Goal: Register for event/course

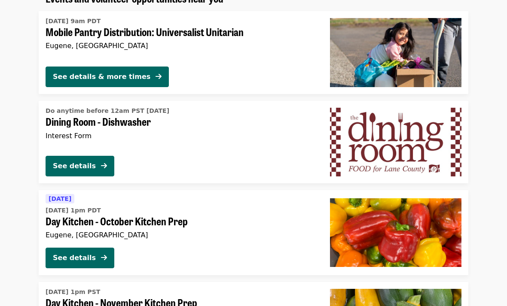
scroll to position [651, 0]
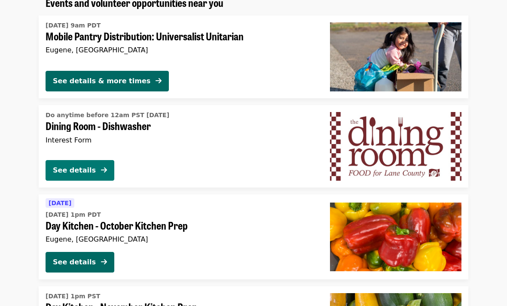
click at [91, 168] on div "See details" at bounding box center [74, 170] width 43 height 10
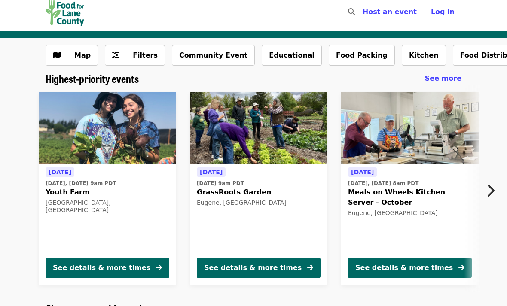
scroll to position [6, 0]
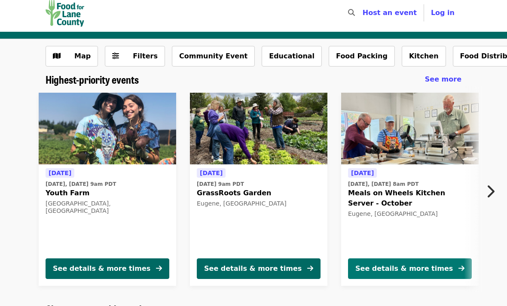
click at [433, 266] on div "See details & more times" at bounding box center [404, 269] width 98 height 10
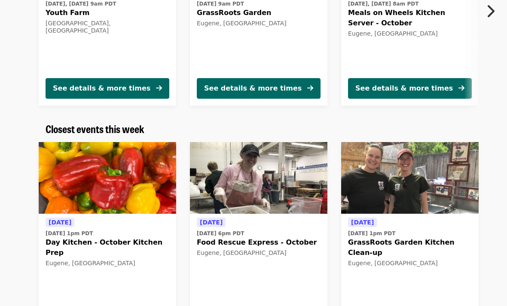
scroll to position [187, 0]
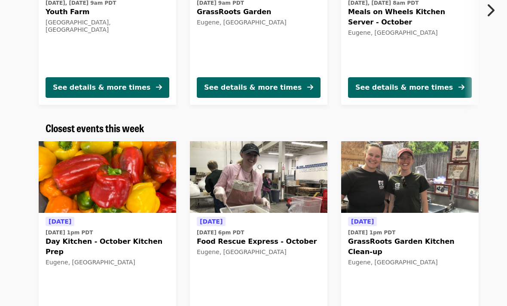
click at [285, 235] on span "[DATE] 6pm PDT" at bounding box center [259, 233] width 124 height 8
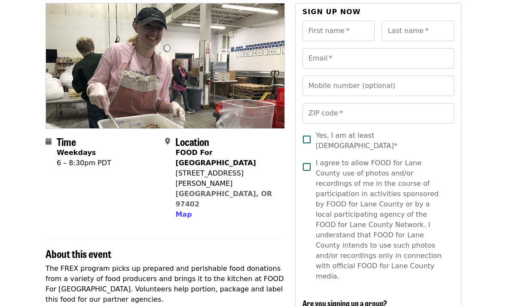
scroll to position [77, 0]
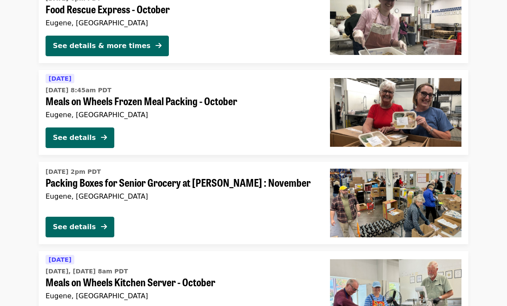
scroll to position [1061, 0]
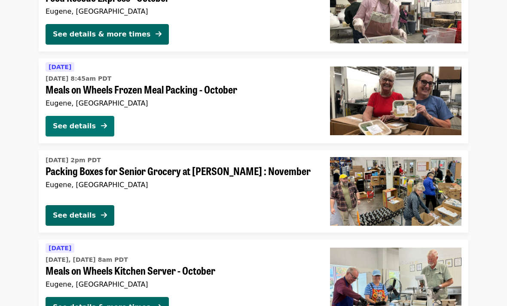
click at [95, 122] on div "See details" at bounding box center [74, 127] width 43 height 10
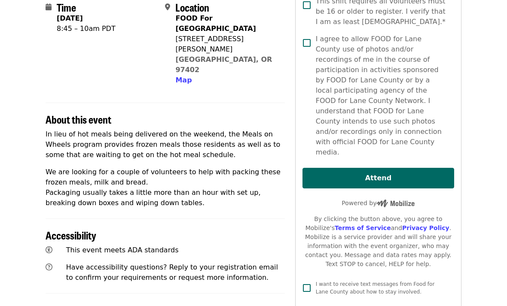
scroll to position [212, 0]
